Goal: Information Seeking & Learning: Learn about a topic

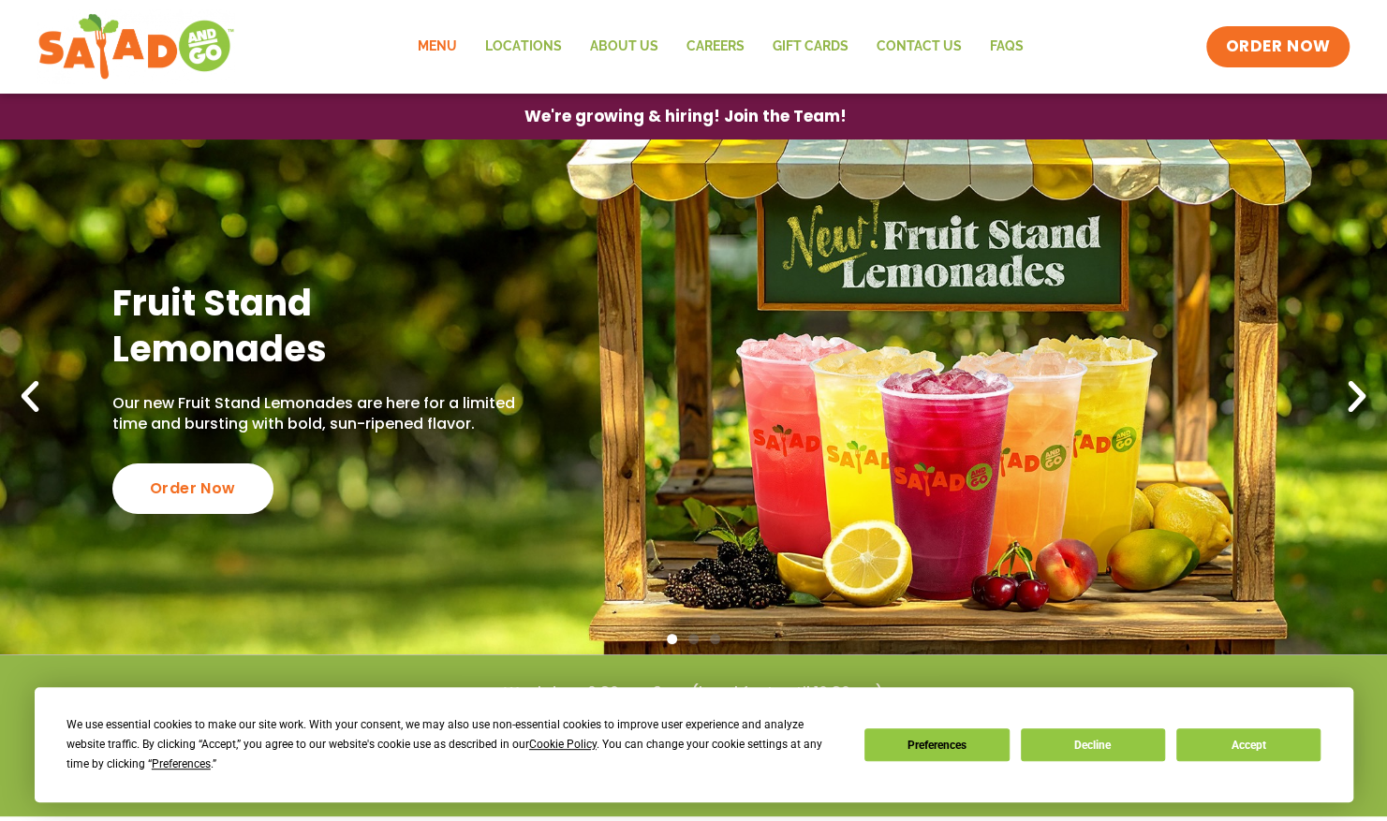
click at [450, 44] on link "Menu" at bounding box center [437, 46] width 67 height 43
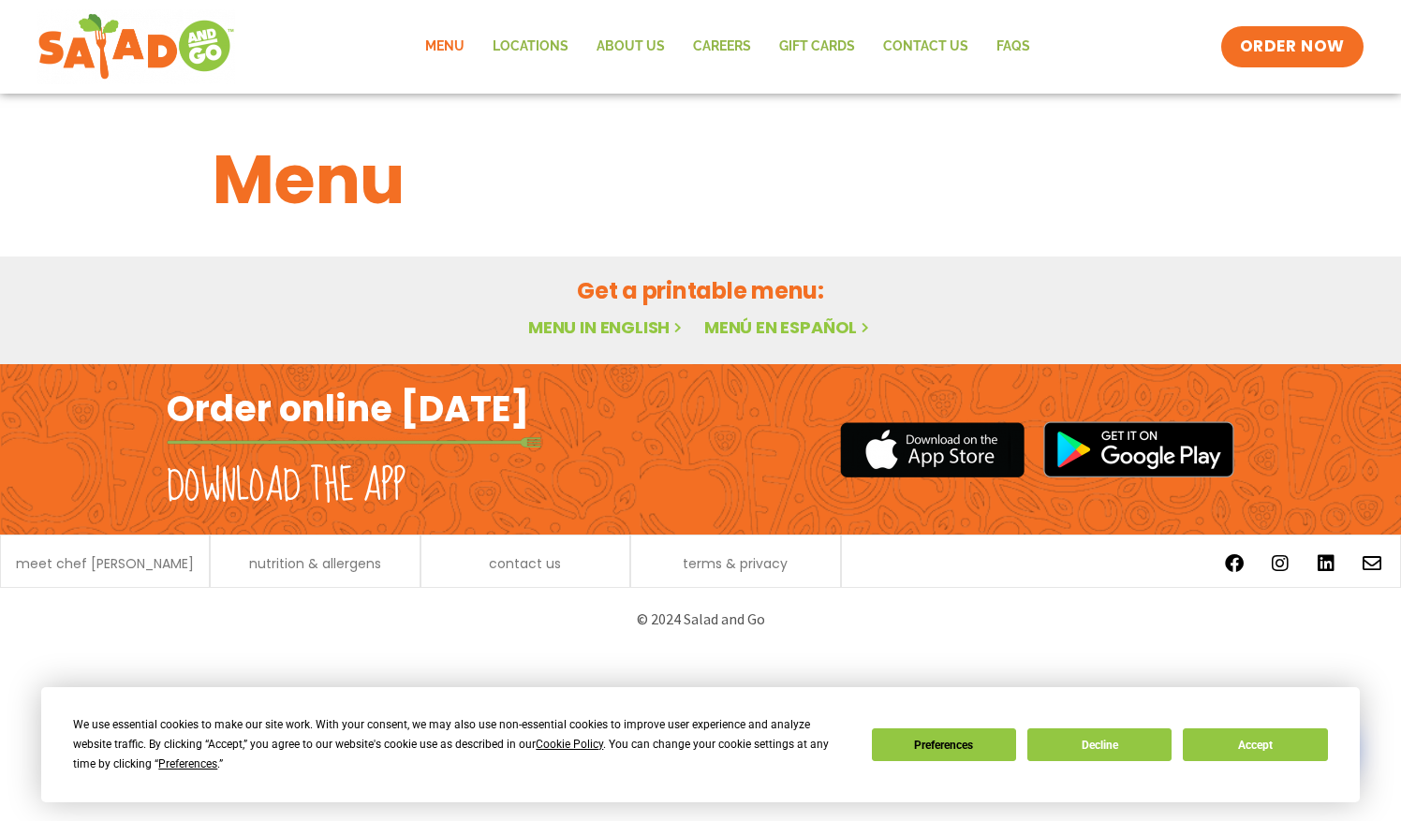
click at [626, 326] on link "Menu in English" at bounding box center [606, 327] width 157 height 23
click at [1242, 740] on button "Accept" at bounding box center [1255, 745] width 144 height 33
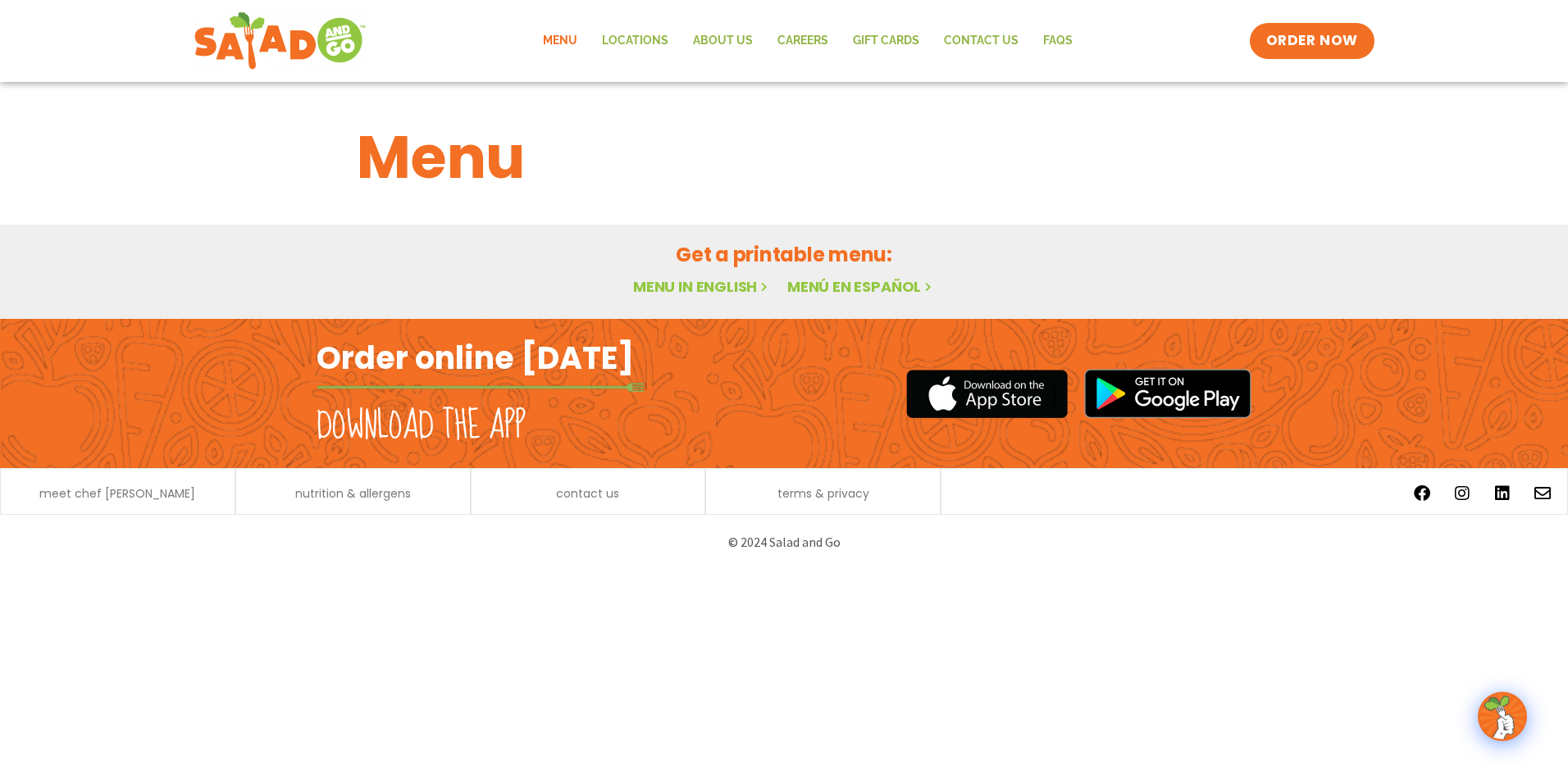
click at [699, 285] on link "Menu in English" at bounding box center [701, 286] width 137 height 20
click at [698, 284] on link "Menu in English" at bounding box center [701, 286] width 137 height 20
click at [566, 39] on link "Menu" at bounding box center [559, 40] width 59 height 38
